Goal: Task Accomplishment & Management: Use online tool/utility

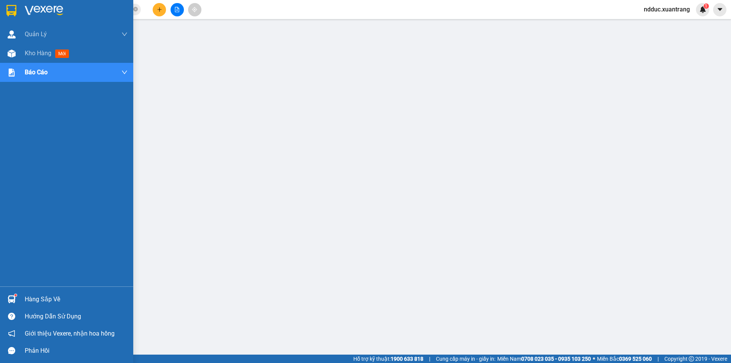
click at [12, 53] on img at bounding box center [12, 54] width 8 height 8
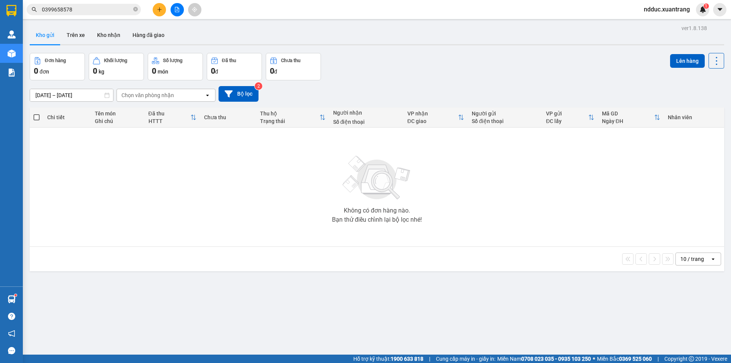
click at [175, 8] on icon "file-add" at bounding box center [176, 9] width 5 height 5
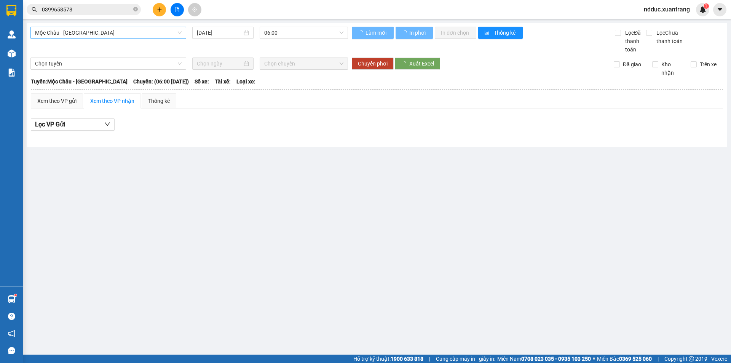
click at [56, 32] on span "Mộc Châu - [GEOGRAPHIC_DATA]" at bounding box center [108, 32] width 147 height 11
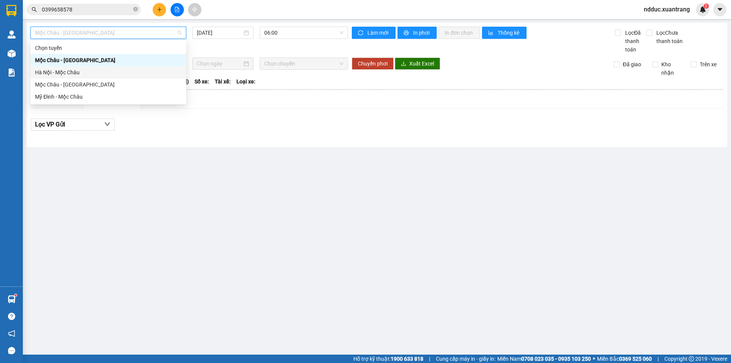
click at [42, 69] on div "Hà Nội - Mộc Châu" at bounding box center [108, 72] width 147 height 8
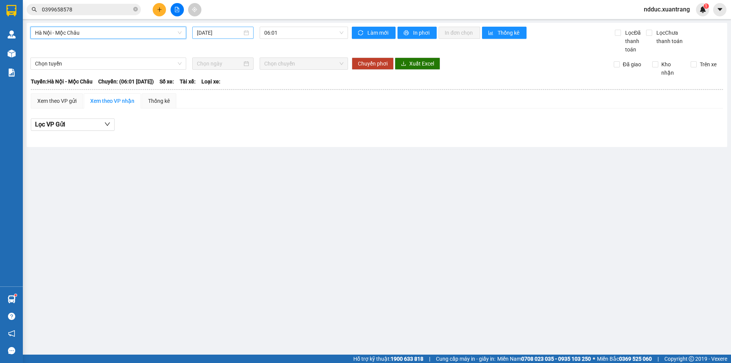
click at [223, 31] on input "[DATE]" at bounding box center [219, 33] width 45 height 8
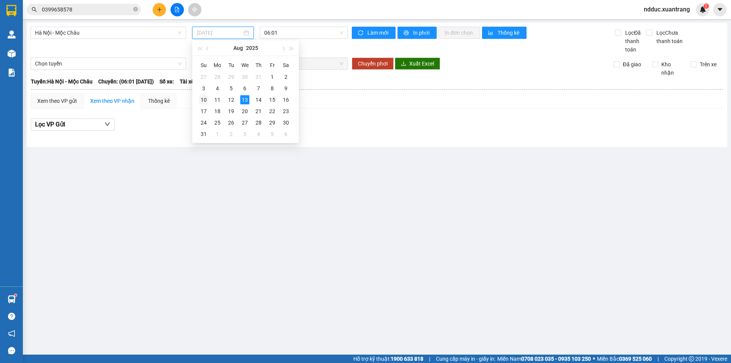
click at [206, 98] on div "10" at bounding box center [203, 99] width 9 height 9
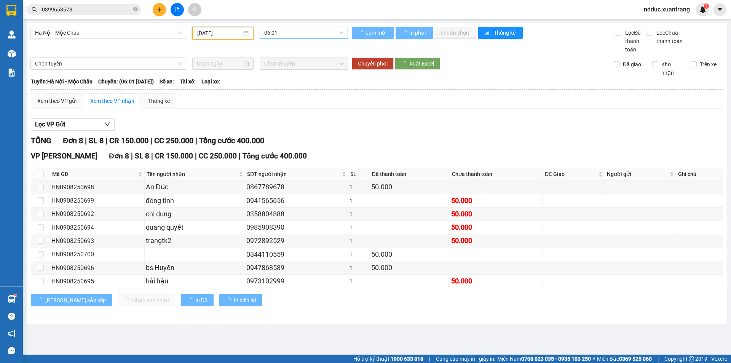
click at [284, 32] on span "06:01" at bounding box center [303, 32] width 79 height 11
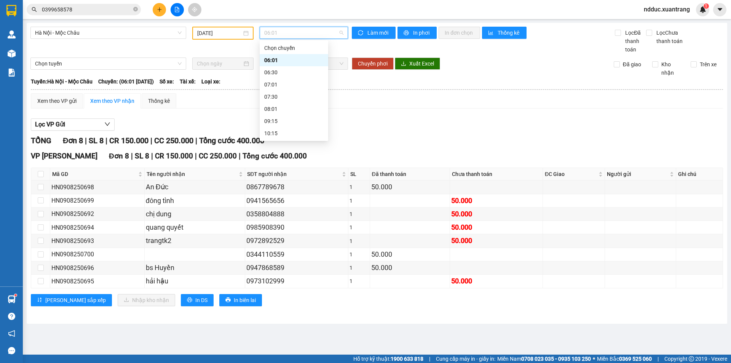
click at [280, 61] on div "06:01" at bounding box center [293, 60] width 59 height 8
click at [284, 37] on span "06:01" at bounding box center [303, 32] width 79 height 11
click at [279, 70] on div "06:30" at bounding box center [293, 72] width 59 height 8
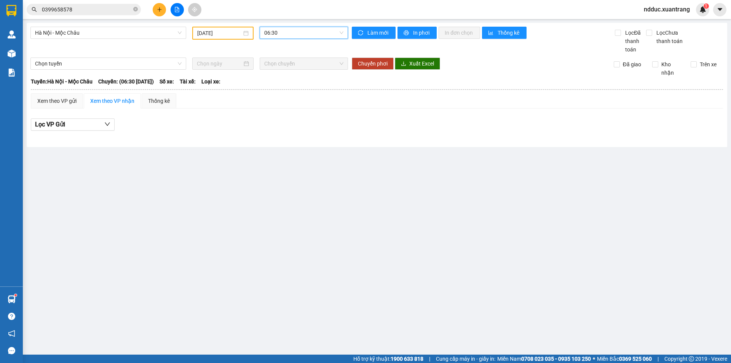
drag, startPoint x: 289, startPoint y: 34, endPoint x: 287, endPoint y: 42, distance: 8.1
click at [289, 34] on span "06:30" at bounding box center [303, 32] width 79 height 11
drag, startPoint x: 279, startPoint y: 83, endPoint x: 287, endPoint y: 54, distance: 30.8
click at [279, 82] on div "07:01" at bounding box center [293, 84] width 59 height 8
click at [287, 33] on span "07:01" at bounding box center [303, 32] width 79 height 11
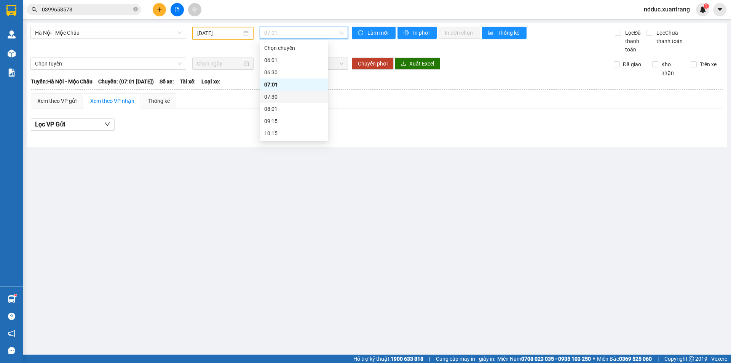
click at [279, 96] on div "07:30" at bounding box center [293, 97] width 59 height 8
click at [281, 33] on span "07:30" at bounding box center [303, 32] width 79 height 11
click at [283, 107] on div "08:01" at bounding box center [293, 109] width 59 height 8
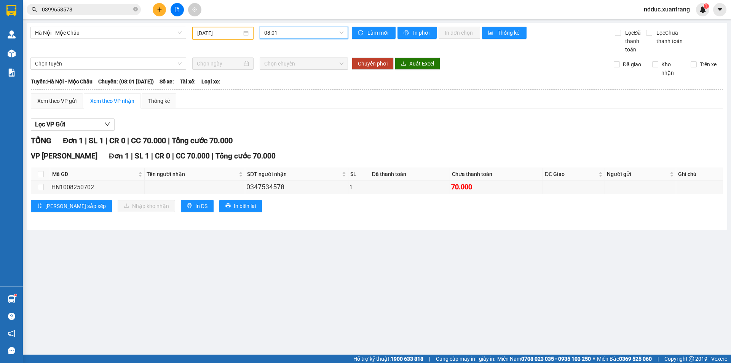
click at [284, 34] on span "08:01" at bounding box center [303, 32] width 79 height 11
click at [406, 108] on div "Xem theo VP gửi Xem theo VP nhận Thống kê" at bounding box center [377, 100] width 692 height 15
click at [287, 33] on span "08:01" at bounding box center [303, 32] width 79 height 11
click at [275, 122] on div "09:15" at bounding box center [293, 121] width 59 height 8
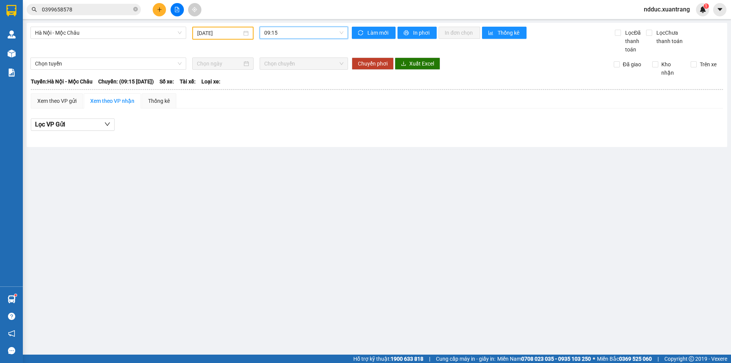
click at [293, 34] on span "09:15" at bounding box center [303, 32] width 79 height 11
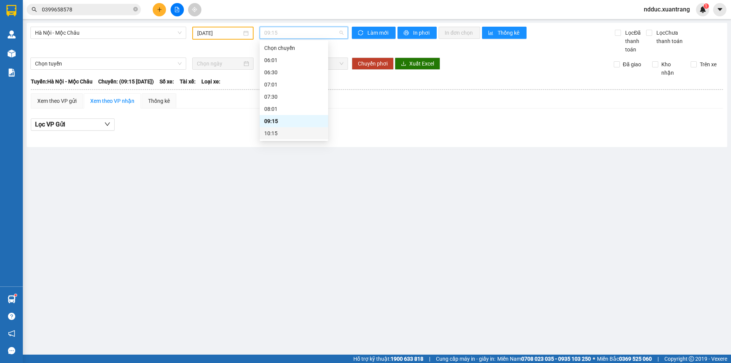
drag, startPoint x: 277, startPoint y: 131, endPoint x: 274, endPoint y: 72, distance: 59.9
click at [276, 131] on div "10:15" at bounding box center [293, 133] width 59 height 8
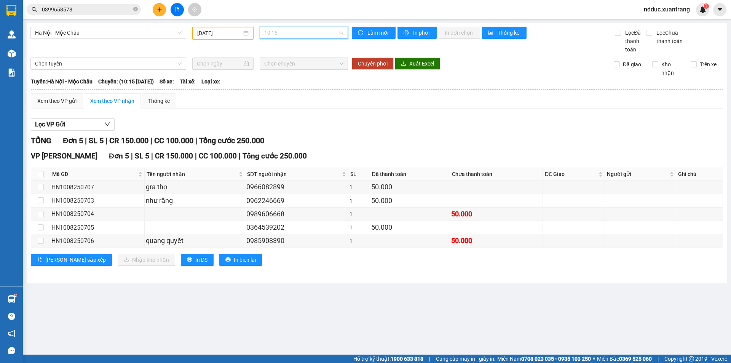
click at [285, 35] on span "10:15" at bounding box center [303, 32] width 79 height 11
click at [285, 105] on div "11:15" at bounding box center [293, 107] width 59 height 8
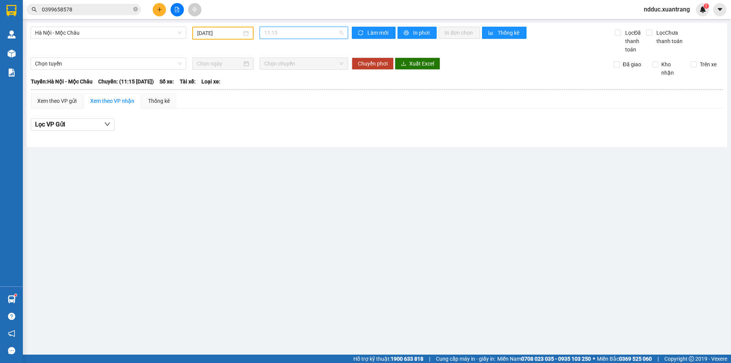
click at [297, 34] on span "11:15" at bounding box center [303, 32] width 79 height 11
click at [282, 120] on div "11:45" at bounding box center [293, 119] width 59 height 8
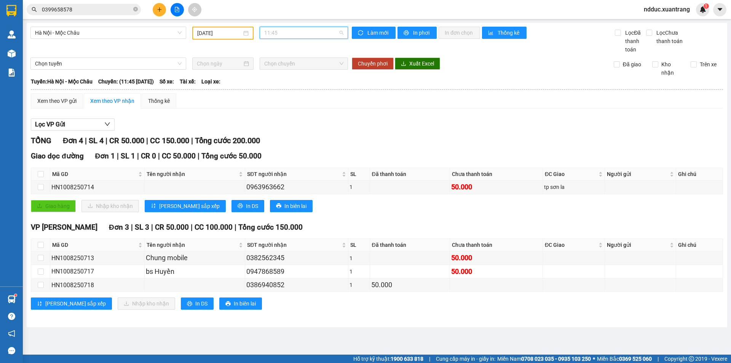
click at [296, 35] on span "11:45" at bounding box center [303, 32] width 79 height 11
click at [277, 129] on div "13:01" at bounding box center [293, 132] width 59 height 8
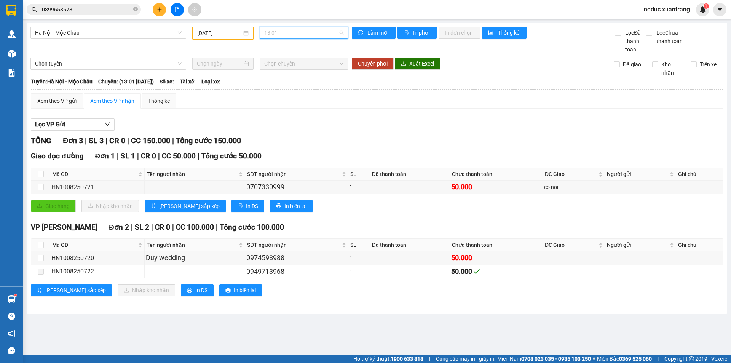
click at [272, 31] on span "13:01" at bounding box center [303, 32] width 79 height 11
click at [278, 130] on div "13:01" at bounding box center [293, 132] width 59 height 8
click at [84, 270] on div "HN1008250722" at bounding box center [97, 272] width 92 height 10
click at [84, 271] on div "HN1008250722" at bounding box center [97, 272] width 92 height 10
copy div "HN1008250722"
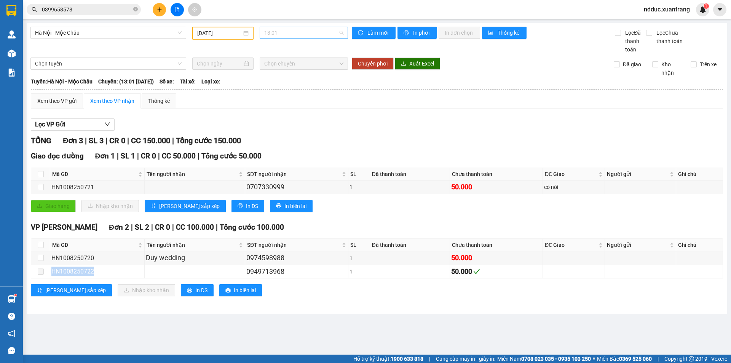
click at [297, 30] on span "13:01" at bounding box center [303, 32] width 79 height 11
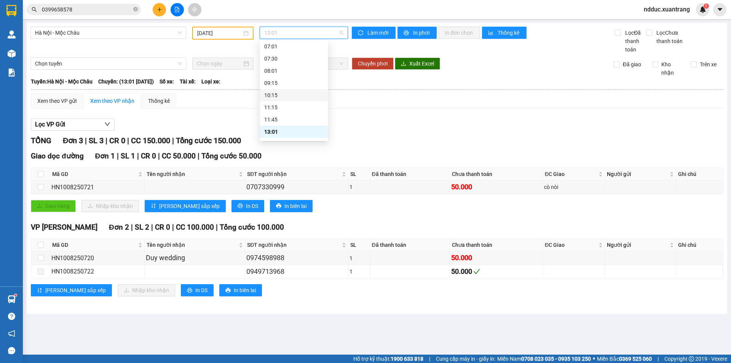
scroll to position [76, 0]
click at [279, 107] on div "14:15" at bounding box center [293, 106] width 59 height 8
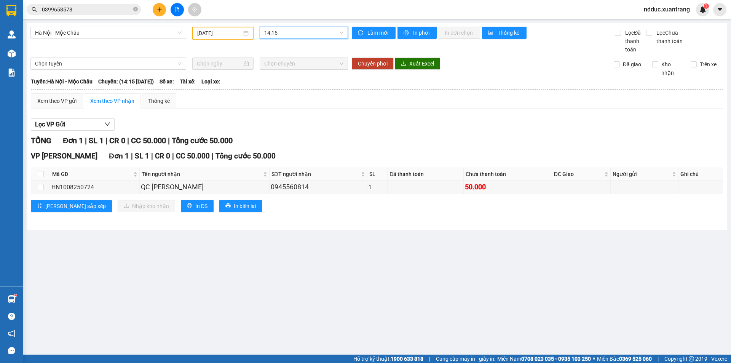
click at [281, 35] on span "14:15" at bounding box center [303, 32] width 79 height 11
click at [275, 119] on div "15:15" at bounding box center [293, 118] width 59 height 8
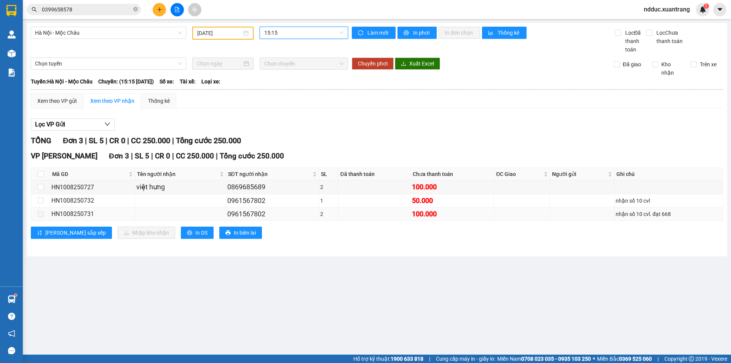
click at [79, 214] on div "HN1008250731" at bounding box center [92, 214] width 82 height 10
copy div "HN1008250731"
drag, startPoint x: 280, startPoint y: 33, endPoint x: 284, endPoint y: 35, distance: 4.3
click at [281, 33] on span "15:15" at bounding box center [303, 32] width 79 height 11
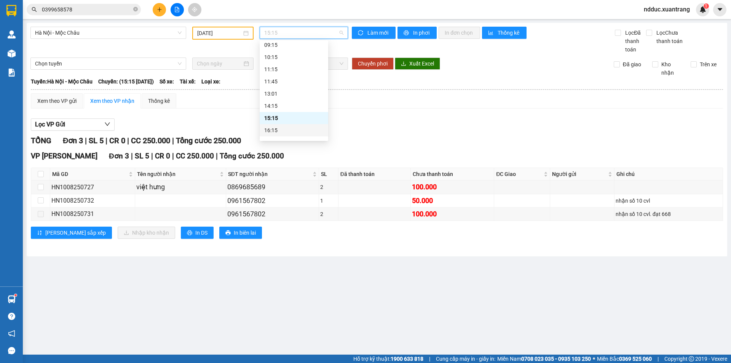
click at [277, 129] on div "16:15" at bounding box center [293, 130] width 59 height 8
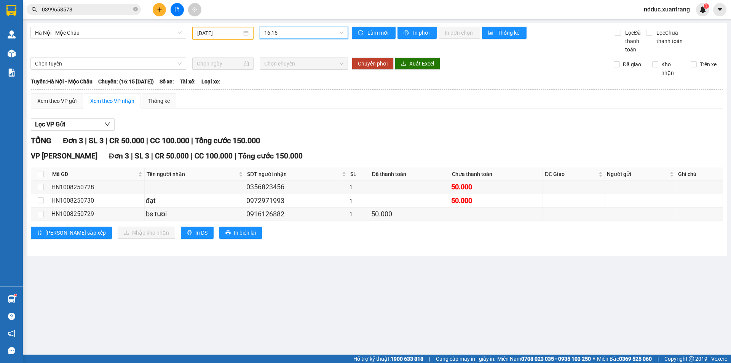
click at [293, 34] on span "16:15" at bounding box center [303, 32] width 79 height 11
click at [277, 107] on div "17:15" at bounding box center [293, 109] width 59 height 8
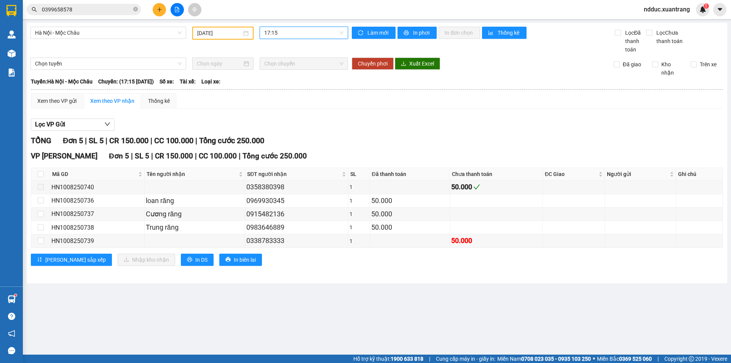
click at [286, 35] on span "17:15" at bounding box center [303, 32] width 79 height 11
click at [279, 110] on div "17:15" at bounding box center [293, 109] width 59 height 8
click at [77, 186] on div "HN1008250740" at bounding box center [97, 187] width 92 height 10
click at [76, 186] on div "HN1008250740" at bounding box center [97, 187] width 92 height 10
copy div "HN1008250740"
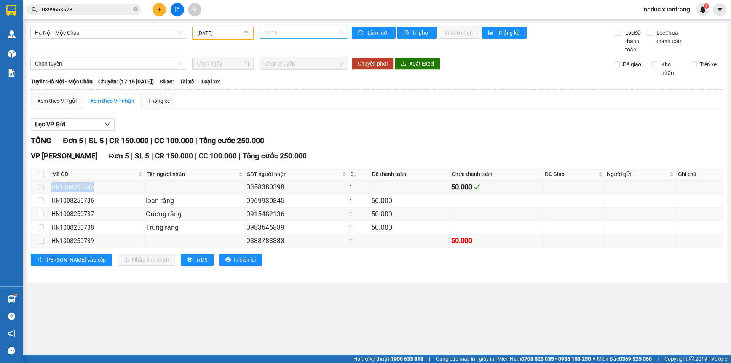
click at [305, 29] on span "17:15" at bounding box center [303, 32] width 79 height 11
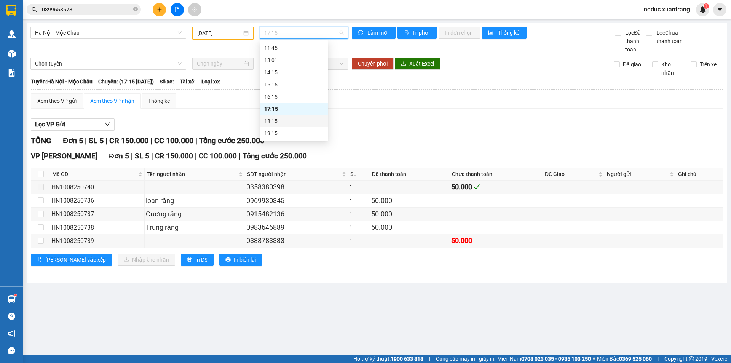
click at [278, 121] on div "18:15" at bounding box center [293, 121] width 59 height 8
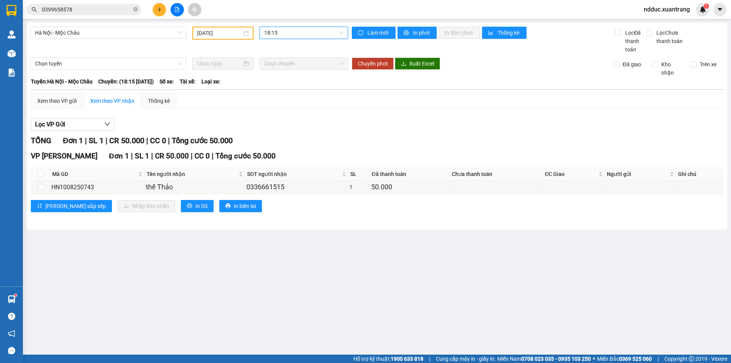
click at [305, 34] on span "18:15" at bounding box center [303, 32] width 79 height 11
click at [280, 132] on div "19:15" at bounding box center [293, 133] width 59 height 8
click at [80, 188] on div "HN1008250746" at bounding box center [97, 187] width 92 height 10
copy div "HN1008250746"
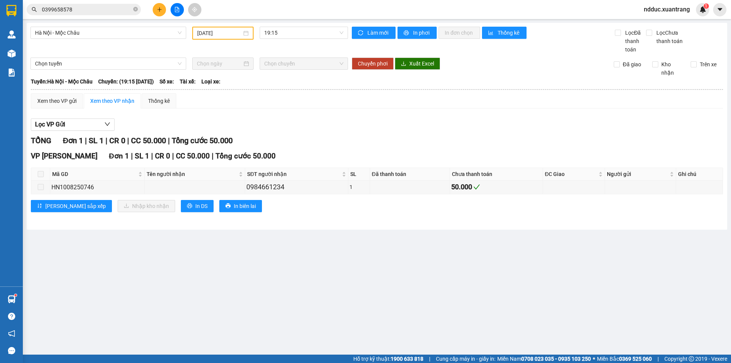
click at [212, 34] on input "[DATE]" at bounding box center [219, 33] width 45 height 8
click at [219, 101] on div "11" at bounding box center [217, 100] width 9 height 9
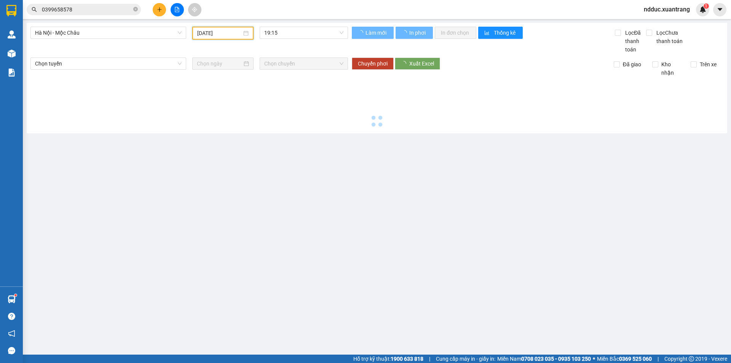
type input "[DATE]"
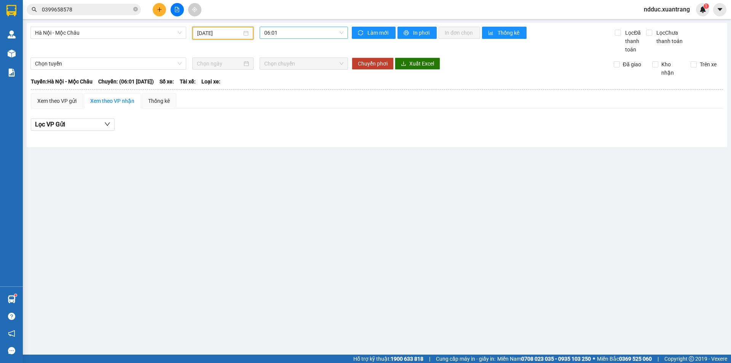
click at [272, 33] on span "06:01" at bounding box center [303, 32] width 79 height 11
click at [271, 62] on div "06:30" at bounding box center [293, 60] width 59 height 8
click at [289, 33] on span "06:30" at bounding box center [303, 32] width 79 height 11
click at [276, 71] on div "07:01" at bounding box center [293, 72] width 59 height 8
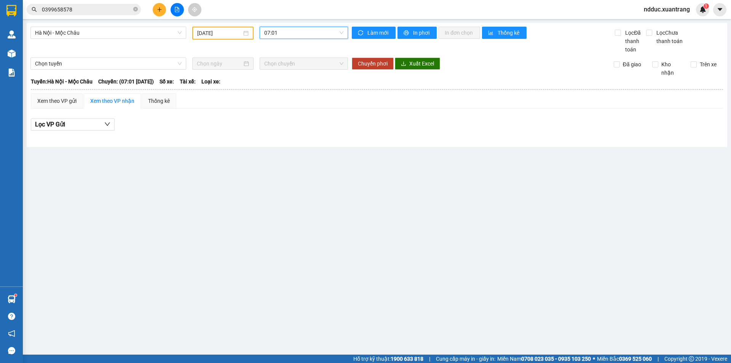
click at [282, 32] on span "07:01" at bounding box center [303, 32] width 79 height 11
click at [280, 82] on div "07:30" at bounding box center [293, 84] width 59 height 8
click at [291, 32] on span "07:30" at bounding box center [303, 32] width 79 height 11
click at [270, 93] on div "08:01" at bounding box center [293, 97] width 59 height 8
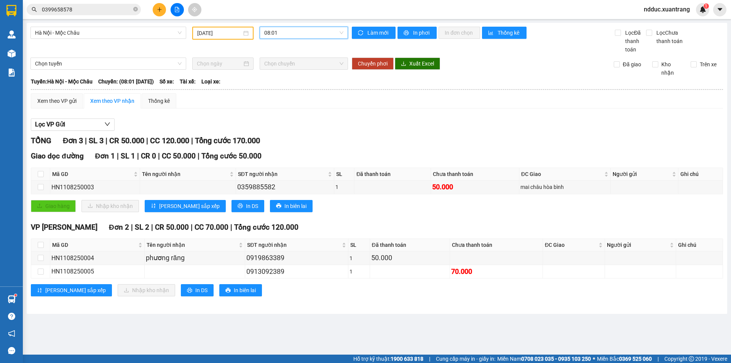
click at [286, 32] on span "08:01" at bounding box center [303, 32] width 79 height 11
click at [359, 97] on div "Xem theo VP gửi Xem theo VP nhận Thống kê" at bounding box center [377, 100] width 692 height 15
click at [285, 34] on span "08:01" at bounding box center [303, 32] width 79 height 11
click at [278, 107] on div "09:15" at bounding box center [293, 109] width 59 height 8
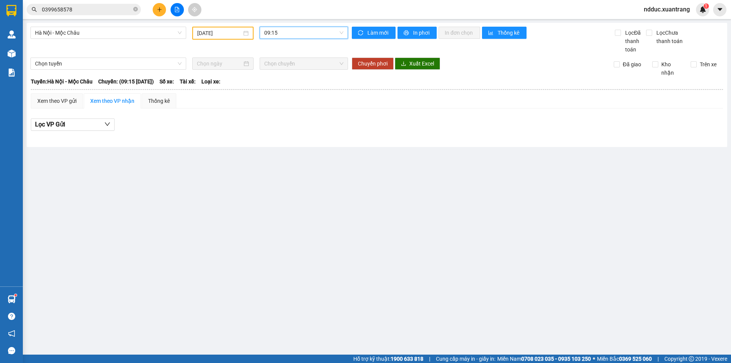
click at [280, 30] on span "09:15" at bounding box center [303, 32] width 79 height 11
click at [274, 117] on div "10:15" at bounding box center [294, 121] width 69 height 12
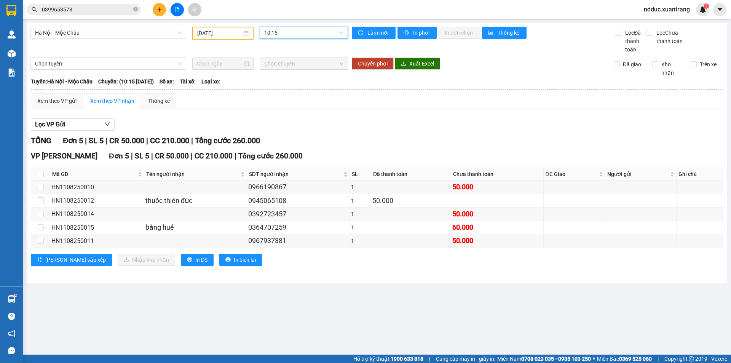
click at [286, 34] on span "10:15" at bounding box center [303, 32] width 79 height 11
click at [277, 131] on div "11:15" at bounding box center [293, 133] width 59 height 8
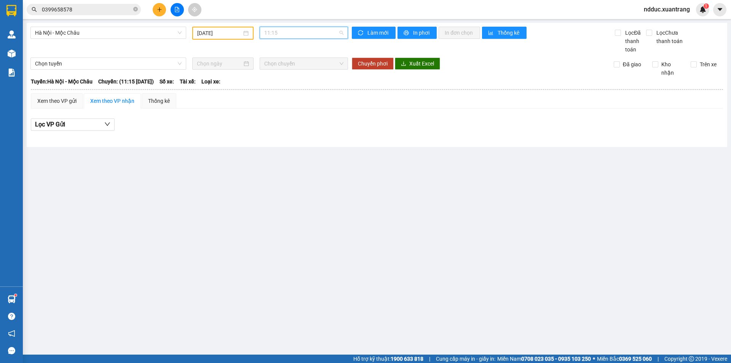
click at [290, 32] on span "11:15" at bounding box center [303, 32] width 79 height 11
click at [277, 107] on div "11:45" at bounding box center [293, 107] width 59 height 8
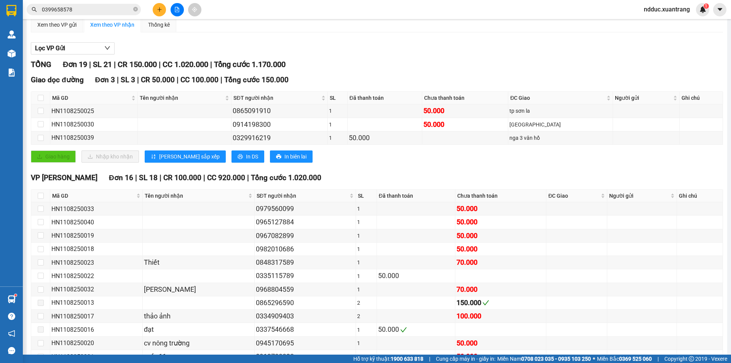
scroll to position [114, 0]
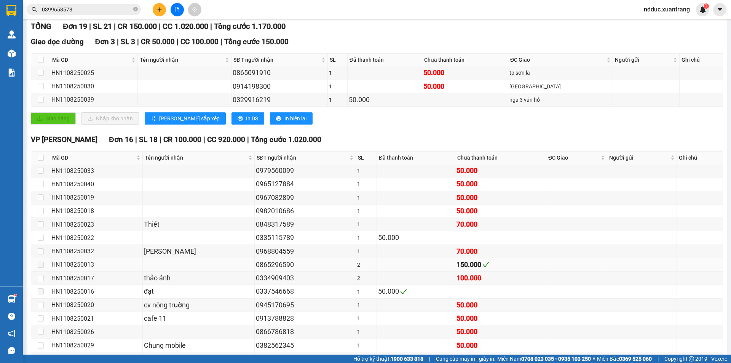
click at [85, 264] on div "HN1108250013" at bounding box center [96, 265] width 90 height 10
drag, startPoint x: 85, startPoint y: 264, endPoint x: 91, endPoint y: 262, distance: 6.2
click at [85, 264] on div "HN1108250013" at bounding box center [96, 265] width 90 height 10
copy div "HN1108250013"
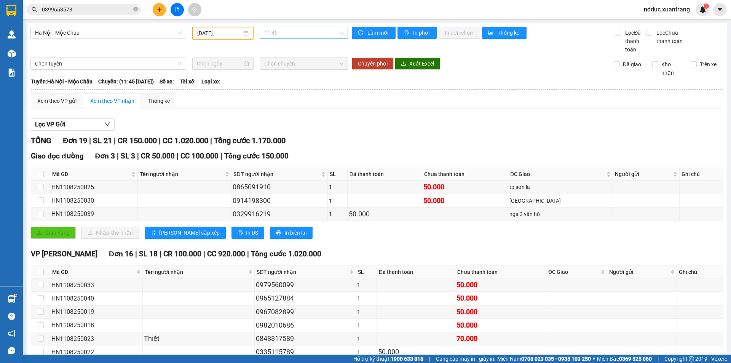
click at [275, 31] on span "11:45" at bounding box center [303, 32] width 79 height 11
click at [274, 119] on div "13:01" at bounding box center [291, 119] width 59 height 8
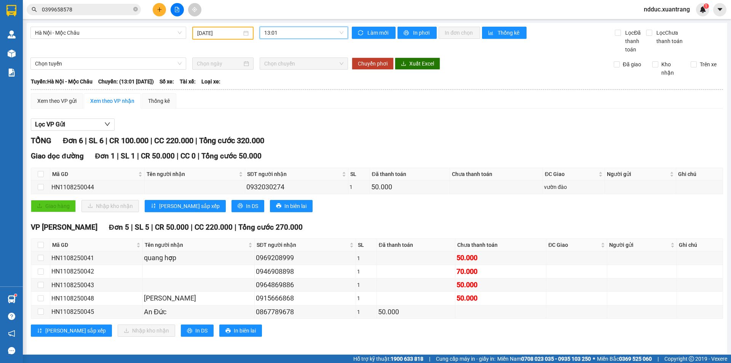
click at [277, 29] on span "13:01" at bounding box center [303, 32] width 79 height 11
click at [279, 131] on div "14:15" at bounding box center [291, 132] width 59 height 8
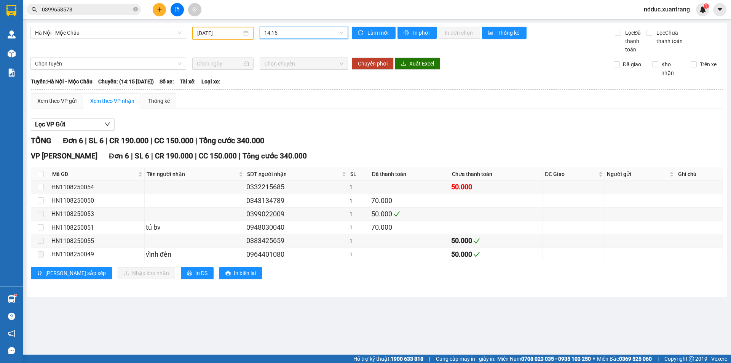
click at [295, 38] on span "14:15" at bounding box center [303, 32] width 79 height 11
click at [278, 105] on div "15:15" at bounding box center [293, 106] width 59 height 8
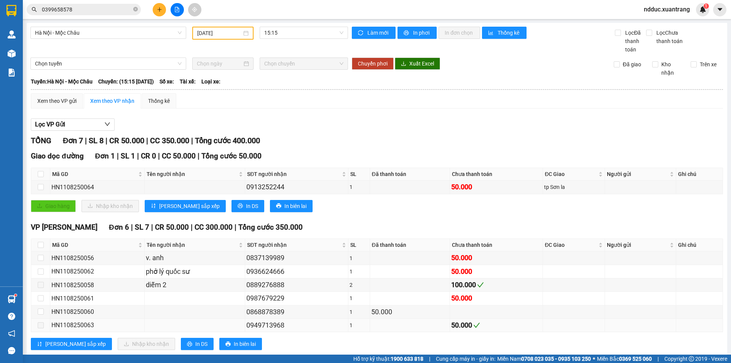
click at [77, 329] on div "HN1108250063" at bounding box center [97, 325] width 92 height 10
click at [78, 326] on div "HN1108250063" at bounding box center [97, 325] width 92 height 10
copy div "HN1108250063"
click at [279, 27] on div "15:15" at bounding box center [304, 33] width 88 height 12
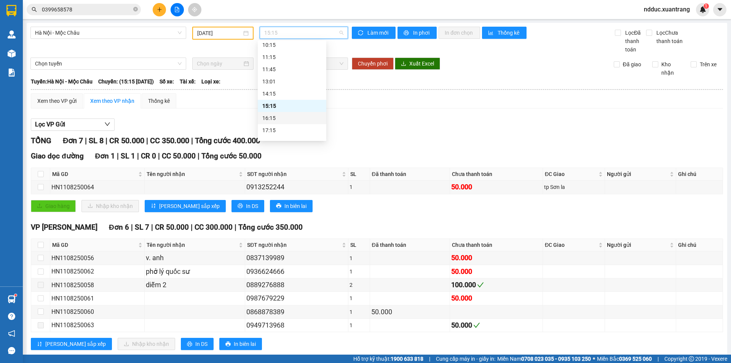
click at [279, 118] on div "16:15" at bounding box center [291, 118] width 59 height 8
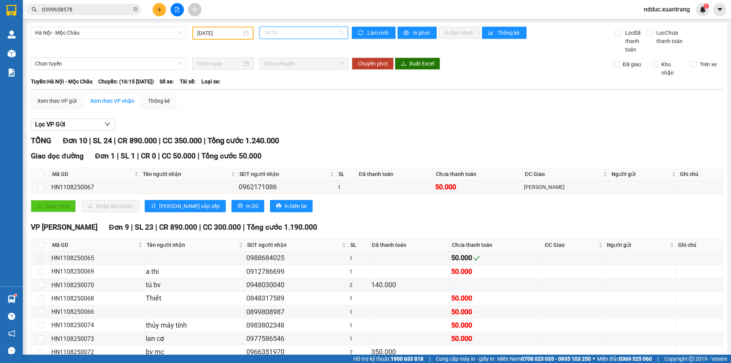
click at [282, 35] on span "16:15" at bounding box center [303, 32] width 79 height 11
click at [430, 104] on div "Xem theo VP gửi Xem theo VP nhận Thống kê" at bounding box center [377, 100] width 692 height 15
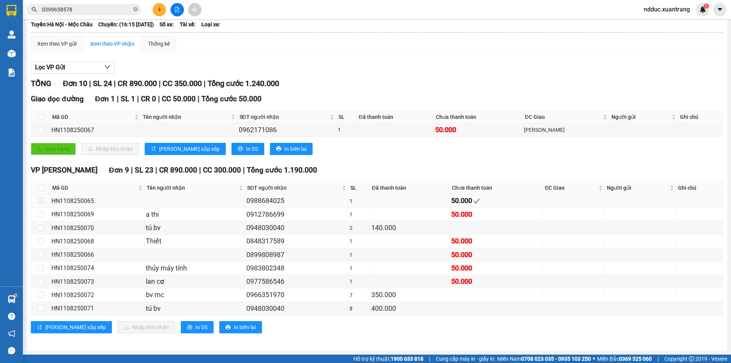
click at [72, 201] on div "HN1108250065" at bounding box center [97, 201] width 92 height 10
copy div "HN1108250065"
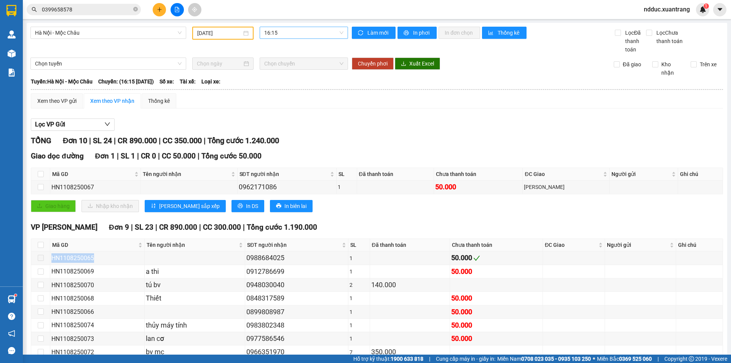
click at [283, 32] on span "16:15" at bounding box center [303, 32] width 79 height 11
click at [278, 128] on div "17:15" at bounding box center [291, 130] width 59 height 8
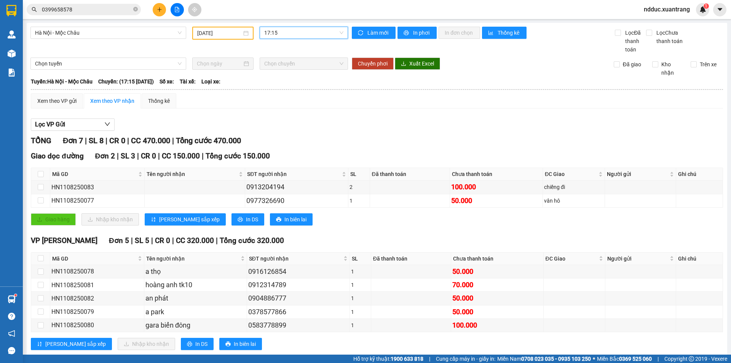
click at [278, 32] on span "17:15" at bounding box center [303, 32] width 79 height 11
click at [68, 270] on div "HN1108250078" at bounding box center [96, 272] width 91 height 10
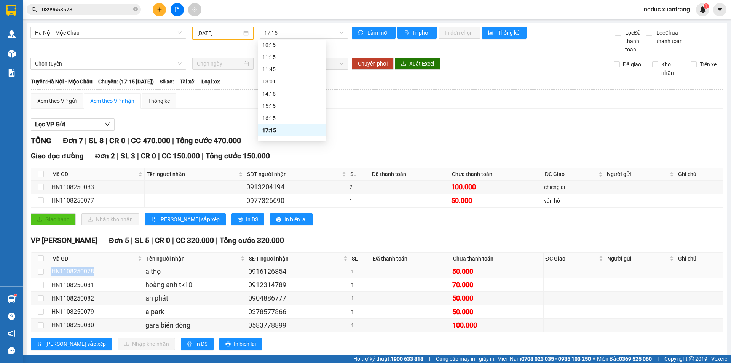
click at [68, 270] on div "HN1108250078" at bounding box center [96, 272] width 91 height 10
copy div "HN1108250078"
